Goal: Check status: Check status

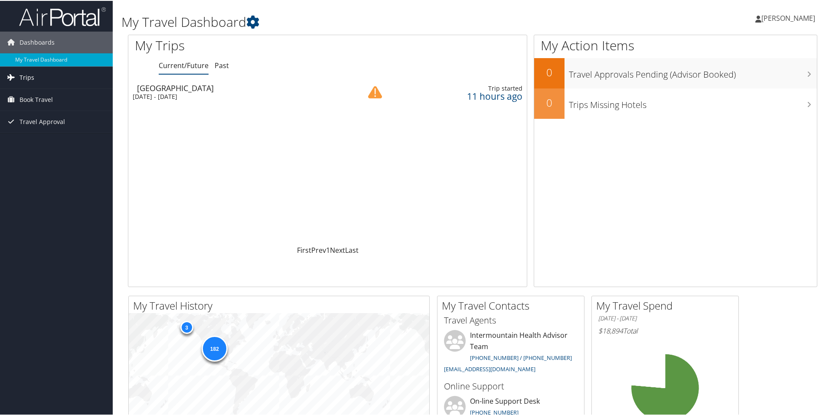
click at [42, 74] on link "Trips" at bounding box center [56, 77] width 113 height 22
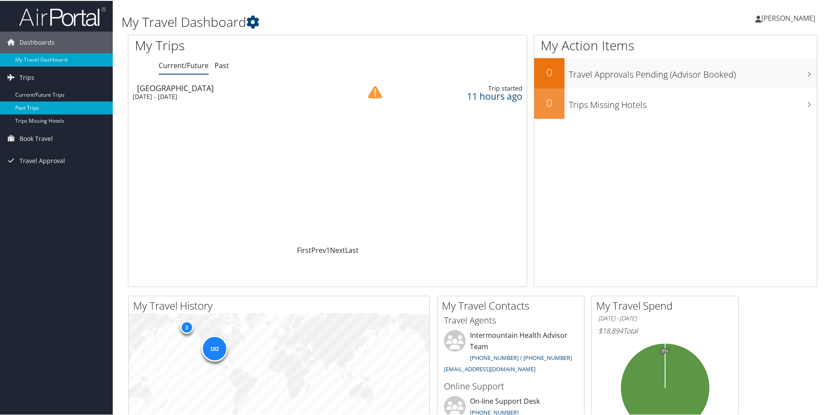
click at [29, 109] on link "Past Trips" at bounding box center [56, 107] width 113 height 13
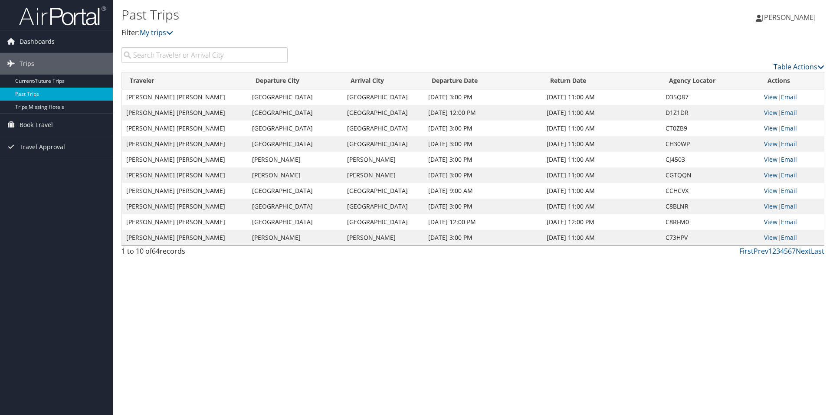
click at [768, 128] on link "View" at bounding box center [770, 128] width 13 height 8
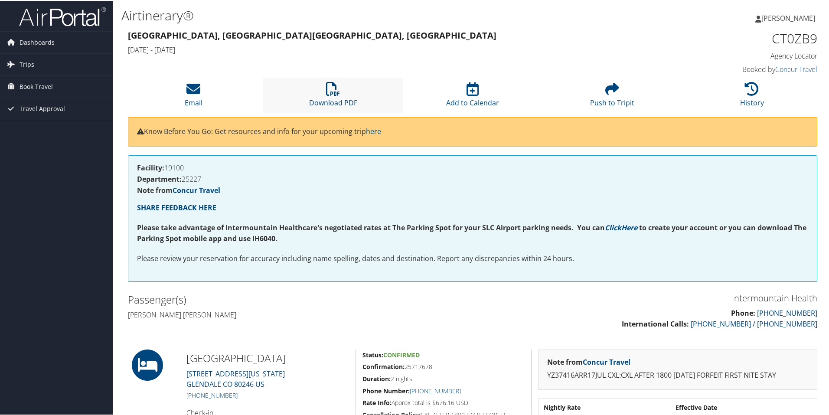
click at [331, 86] on icon at bounding box center [333, 88] width 14 height 14
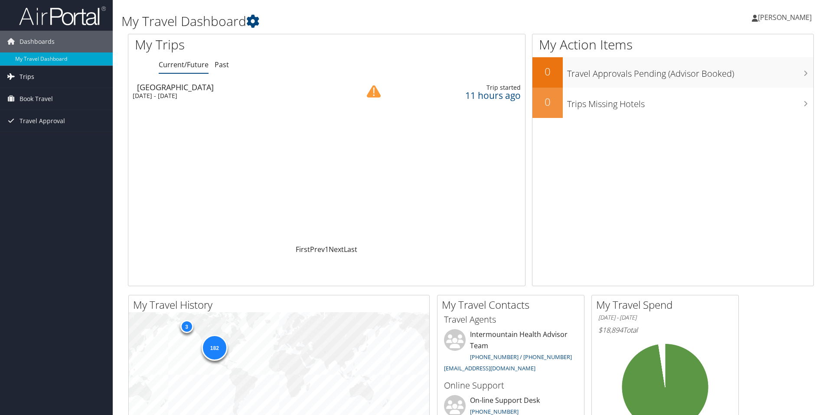
drag, startPoint x: 0, startPoint y: 0, endPoint x: 30, endPoint y: 76, distance: 81.6
click at [30, 76] on span "Trips" at bounding box center [27, 77] width 15 height 22
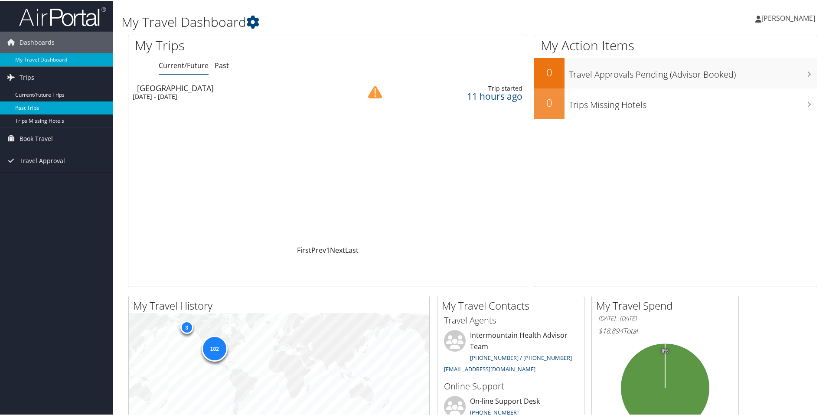
click at [32, 110] on link "Past Trips" at bounding box center [56, 107] width 113 height 13
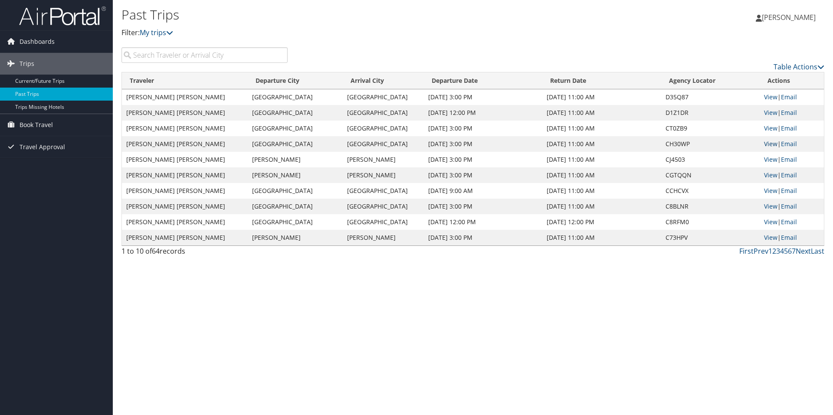
click at [769, 144] on link "View" at bounding box center [770, 144] width 13 height 8
click at [770, 112] on link "View" at bounding box center [770, 112] width 13 height 8
